Goal: Information Seeking & Learning: Learn about a topic

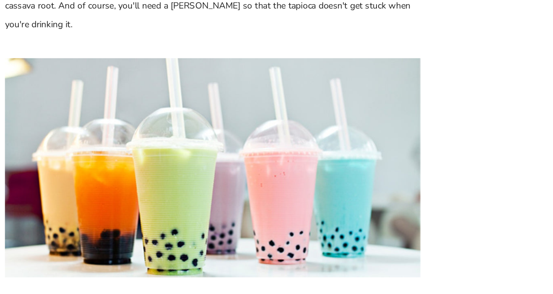
scroll to position [400, 0]
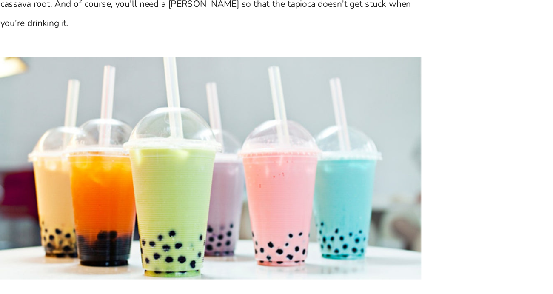
click at [295, 48] on p "Like coffee, it can be served hot or cold and is highly customizable. In each c…" at bounding box center [276, 44] width 281 height 51
click at [268, 243] on p at bounding box center [276, 160] width 281 height 168
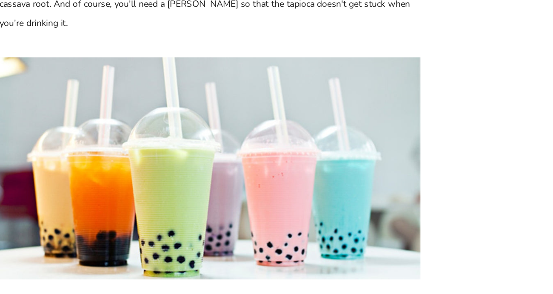
click at [176, 48] on p "Like coffee, it can be served hot or cold and is highly customizable. In each c…" at bounding box center [276, 44] width 281 height 51
click at [325, 61] on p "Like coffee, it can be served hot or cold and is highly customizable. In each c…" at bounding box center [276, 44] width 281 height 51
click at [336, 76] on p at bounding box center [276, 160] width 281 height 168
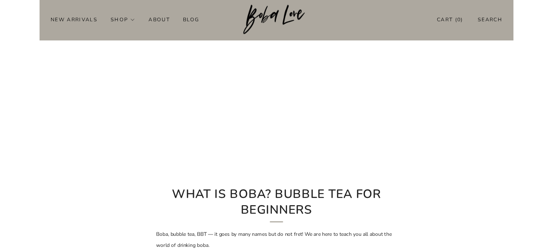
scroll to position [0, 0]
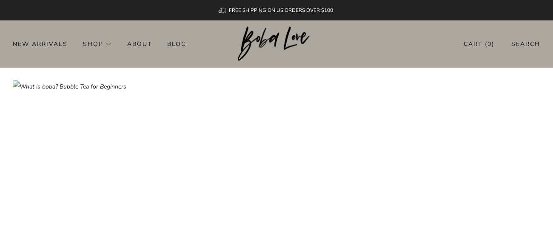
click at [391, 102] on img at bounding box center [276, 184] width 527 height 208
